Goal: Transaction & Acquisition: Purchase product/service

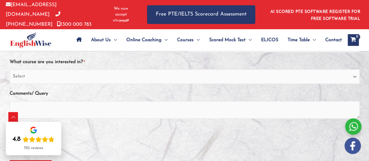
scroll to position [198, 0]
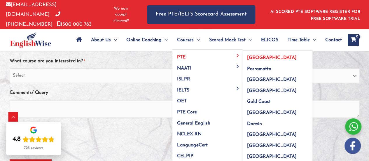
click at [255, 59] on link "[GEOGRAPHIC_DATA]" at bounding box center [277, 55] width 70 height 11
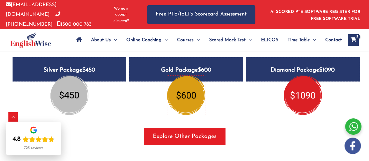
scroll to position [758, 0]
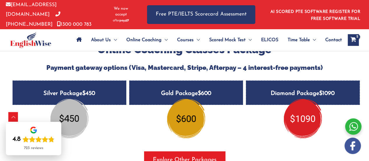
click at [87, 90] on span "$450" at bounding box center [88, 93] width 13 height 6
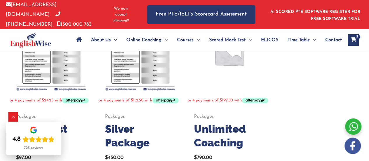
scroll to position [350, 0]
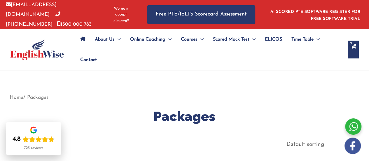
scroll to position [0, 0]
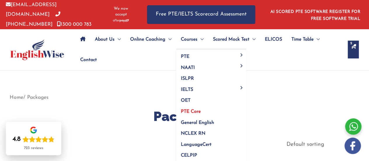
click at [194, 110] on span "PTE Core" at bounding box center [191, 111] width 20 height 5
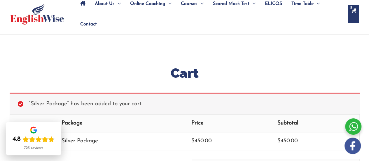
scroll to position [35, 0]
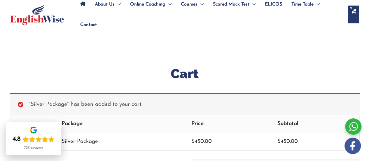
click at [55, 103] on div "“Silver Package” has been added to your cart." at bounding box center [185, 104] width 350 height 22
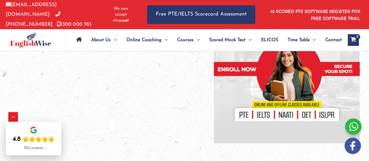
scroll to position [137, 0]
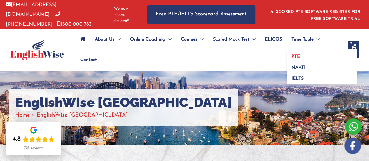
click at [294, 54] on span "PTE" at bounding box center [295, 56] width 8 height 5
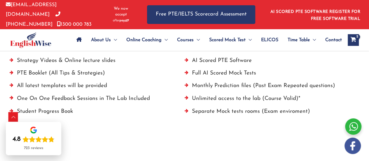
scroll to position [455, 0]
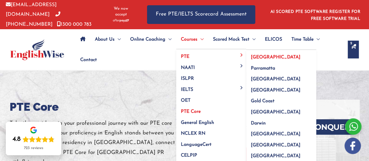
click at [263, 58] on link "[GEOGRAPHIC_DATA]" at bounding box center [281, 55] width 70 height 11
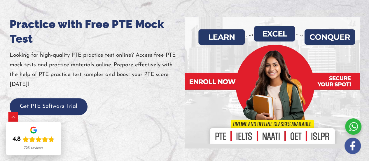
scroll to position [82, 0]
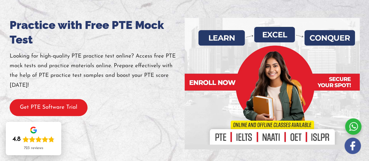
click at [50, 99] on button "Get PTE Software Trial" at bounding box center [49, 107] width 78 height 17
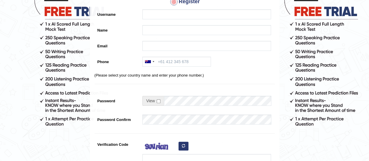
scroll to position [117, 0]
